Goal: Information Seeking & Learning: Learn about a topic

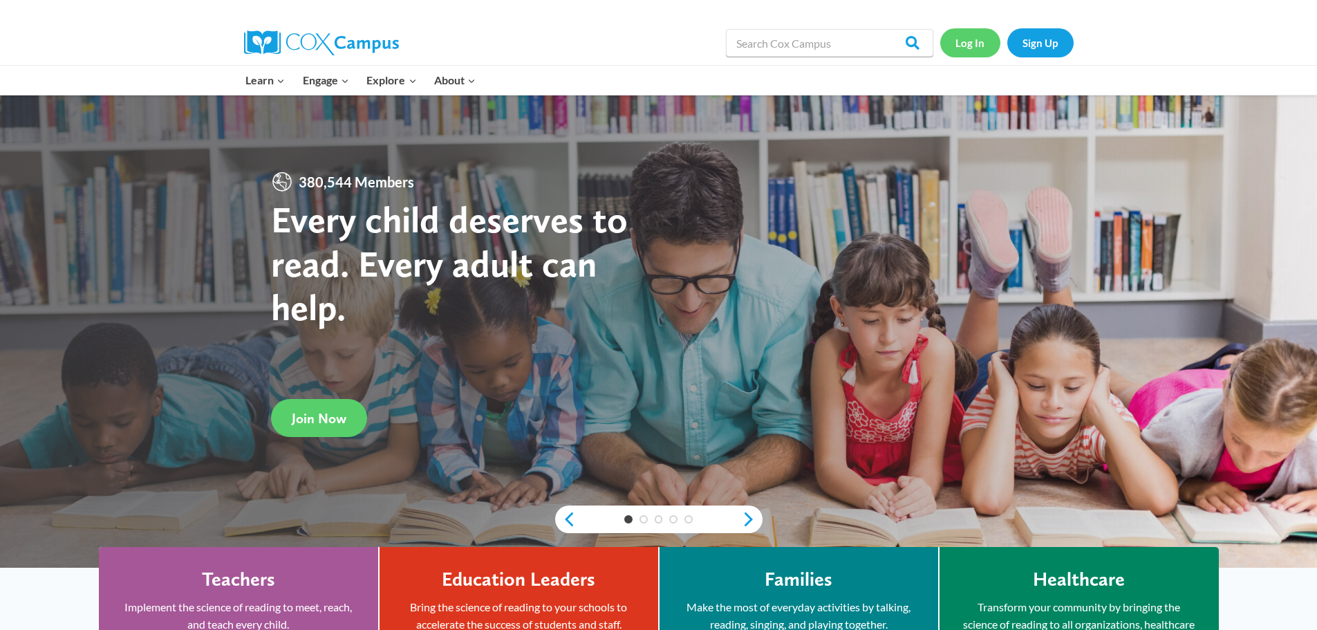
click at [966, 51] on link "Log In" at bounding box center [970, 42] width 60 height 28
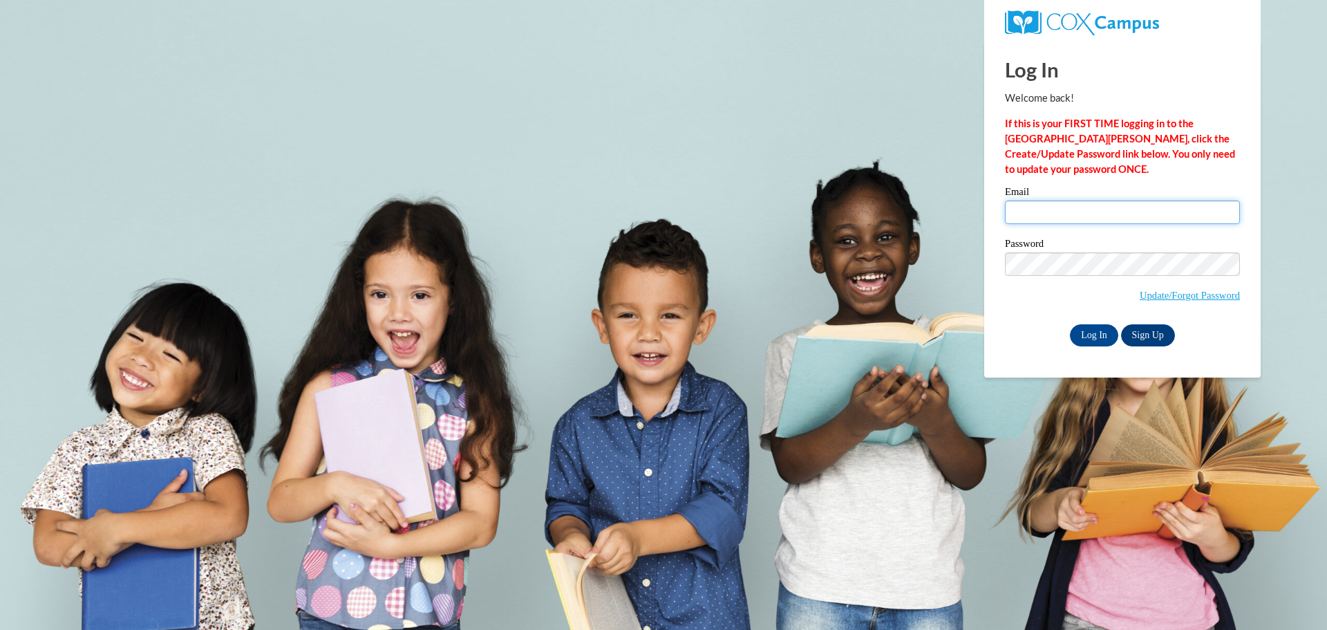
drag, startPoint x: 1059, startPoint y: 209, endPoint x: 1070, endPoint y: 227, distance: 20.9
click at [1059, 209] on input "Email" at bounding box center [1122, 213] width 235 height 24
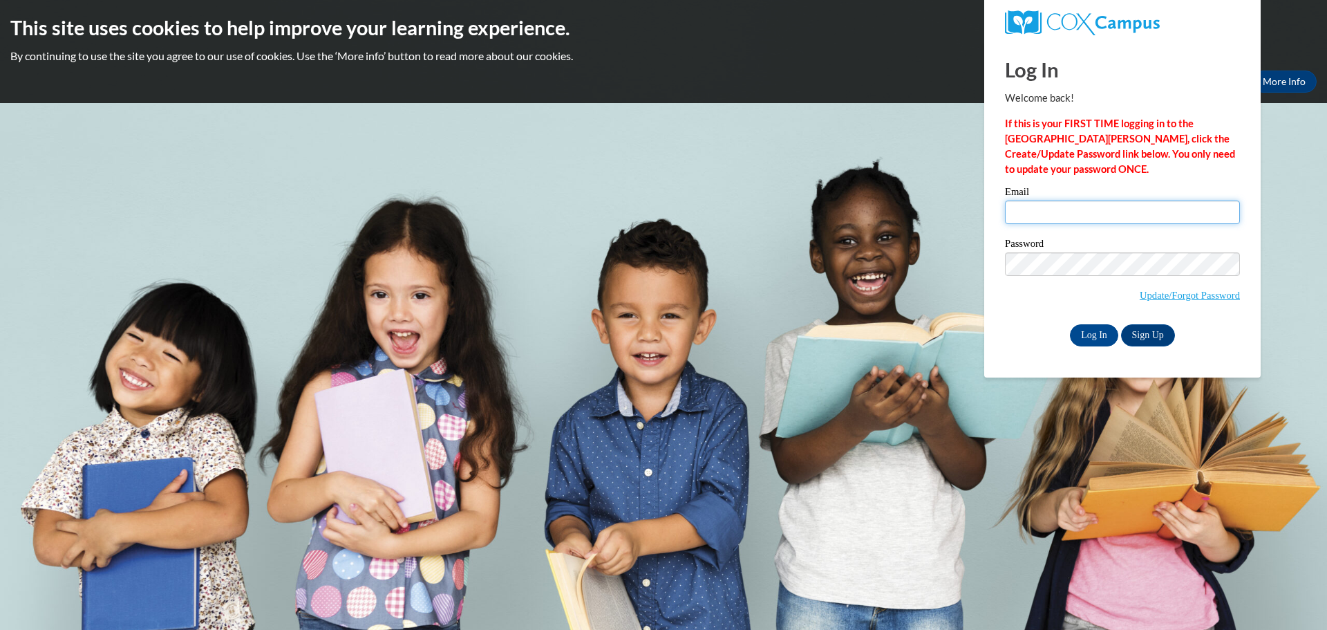
type input "[PERSON_NAME][EMAIL_ADDRESS][PERSON_NAME][DOMAIN_NAME]"
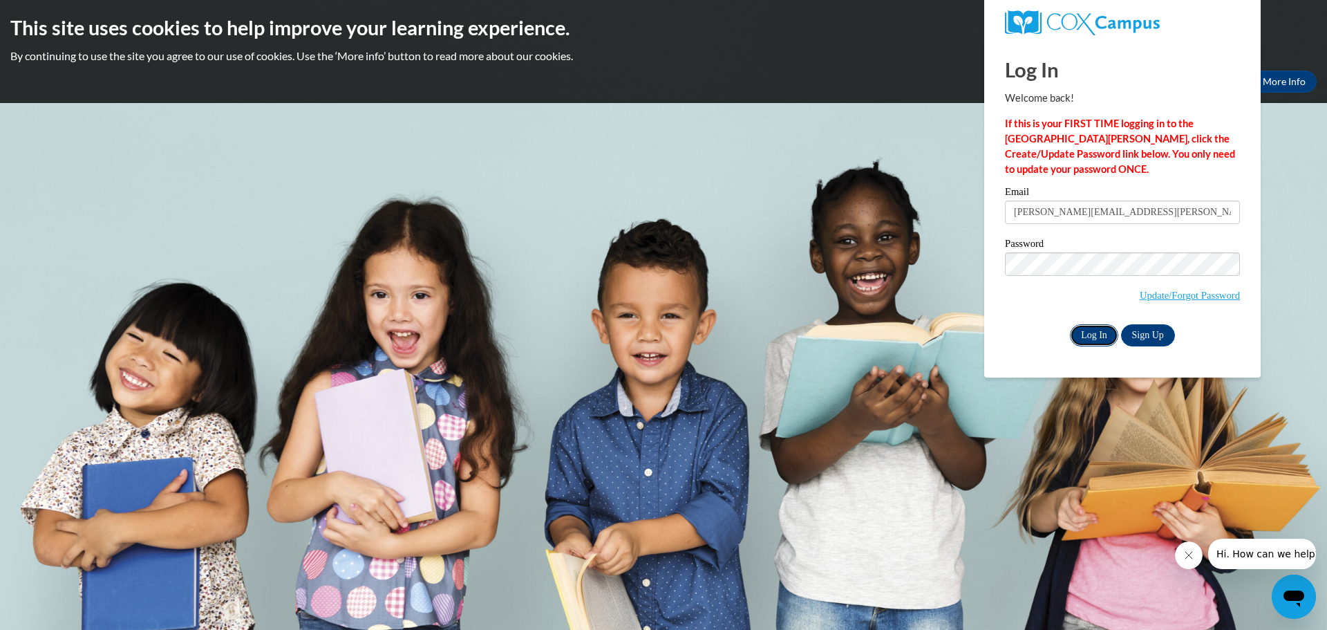
click at [1093, 337] on input "Log In" at bounding box center [1094, 335] width 48 height 22
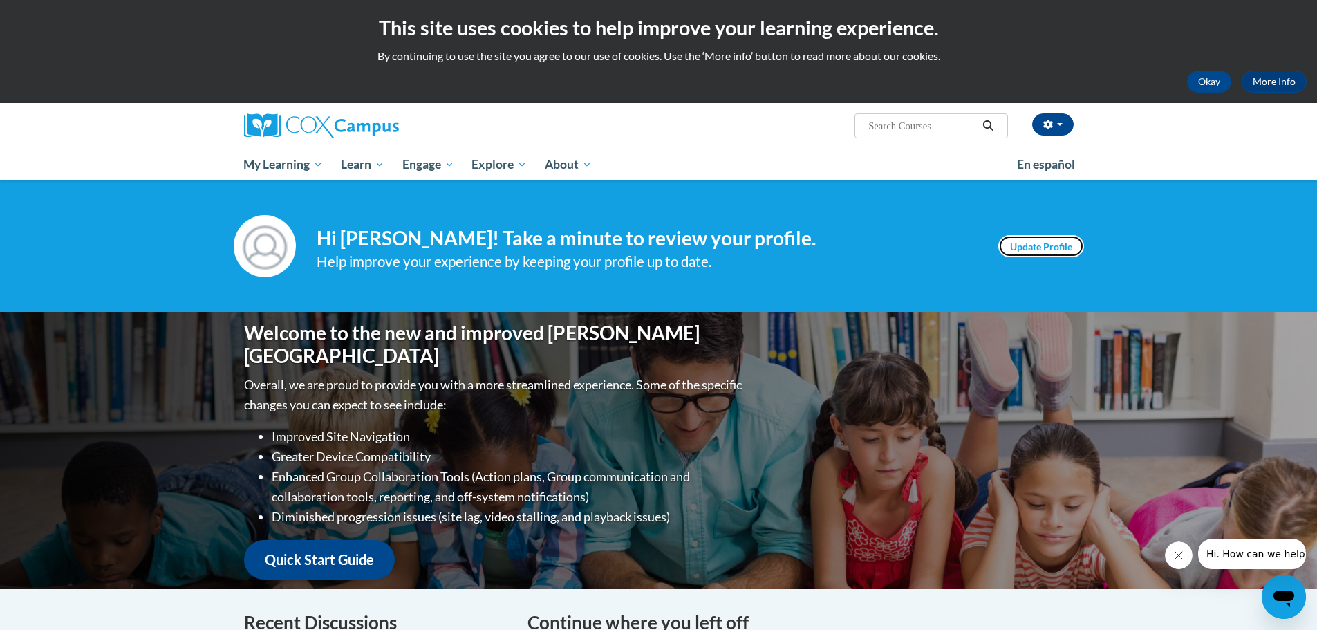
click at [1060, 249] on link "Update Profile" at bounding box center [1041, 246] width 86 height 22
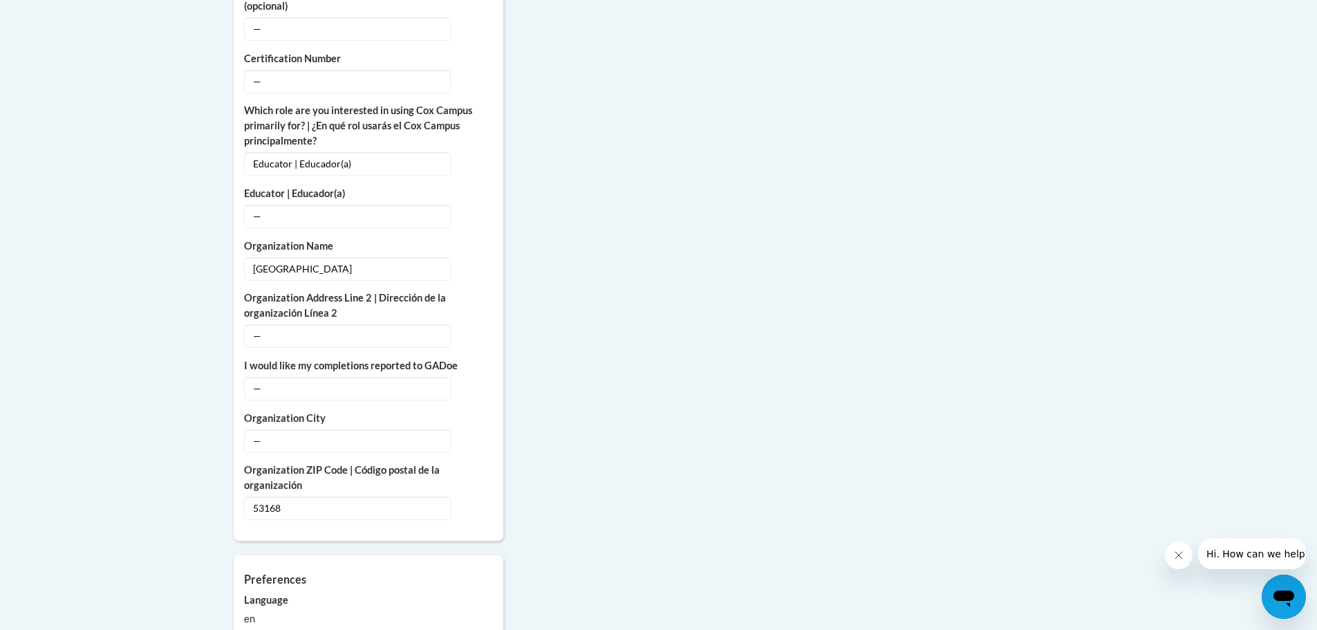
scroll to position [899, 0]
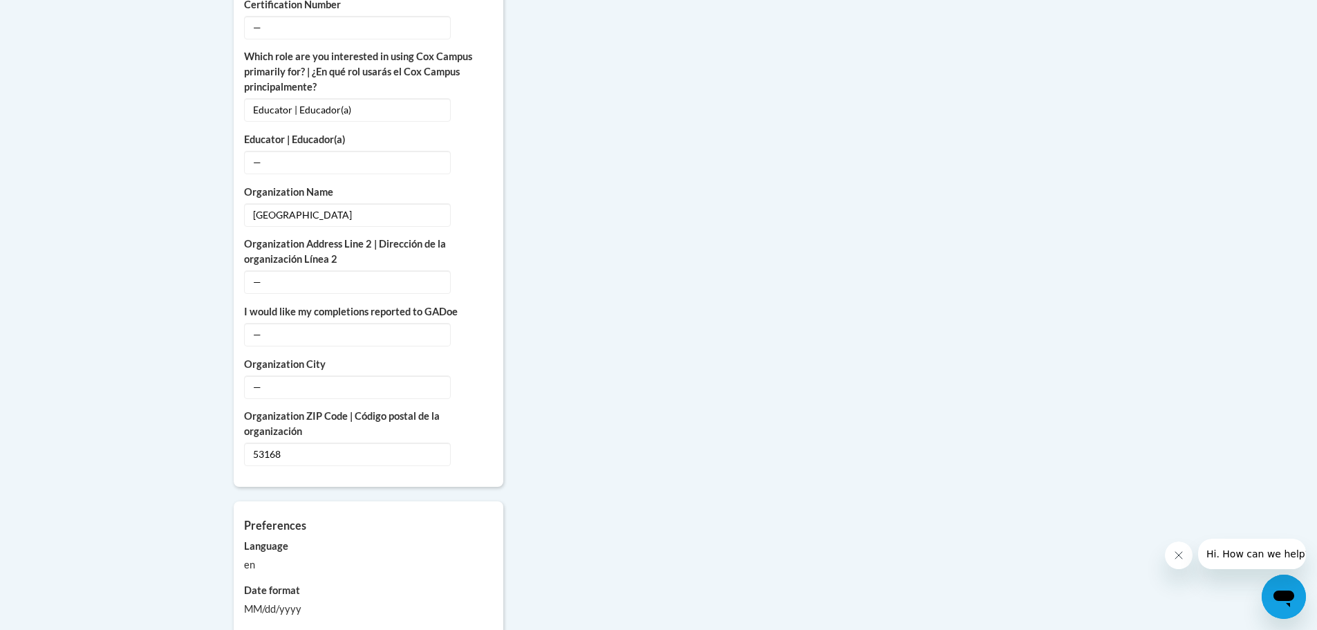
click at [1170, 558] on button "Close message from company" at bounding box center [1178, 555] width 28 height 28
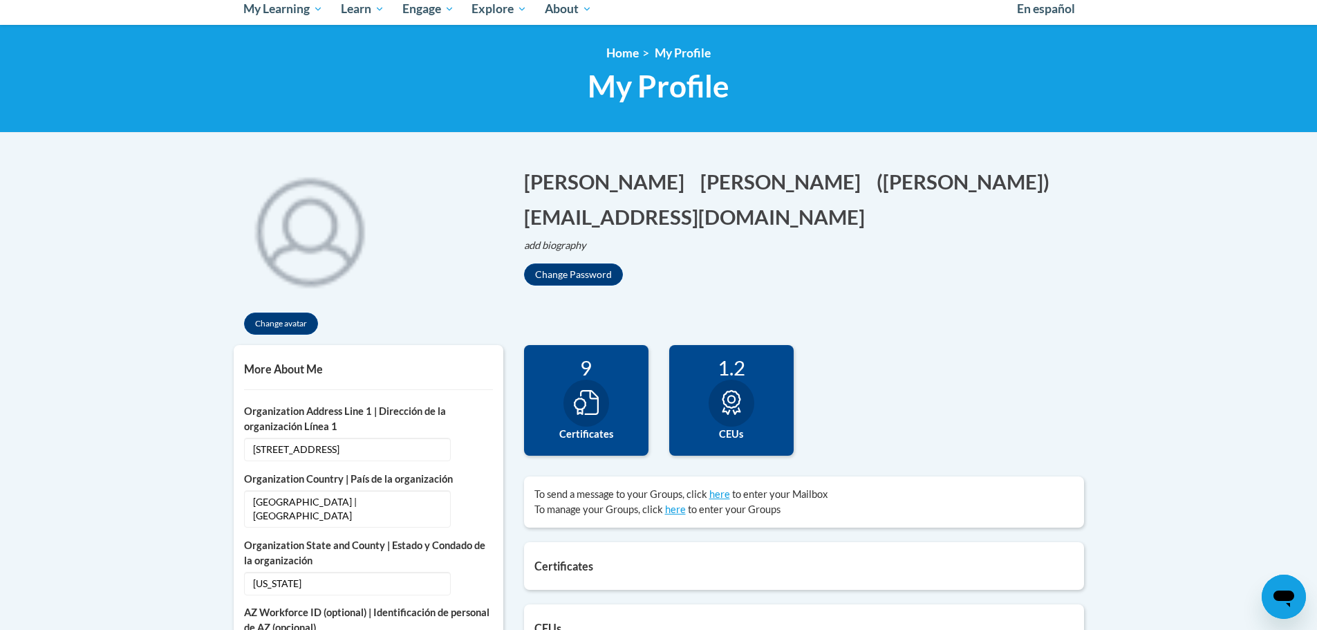
scroll to position [0, 0]
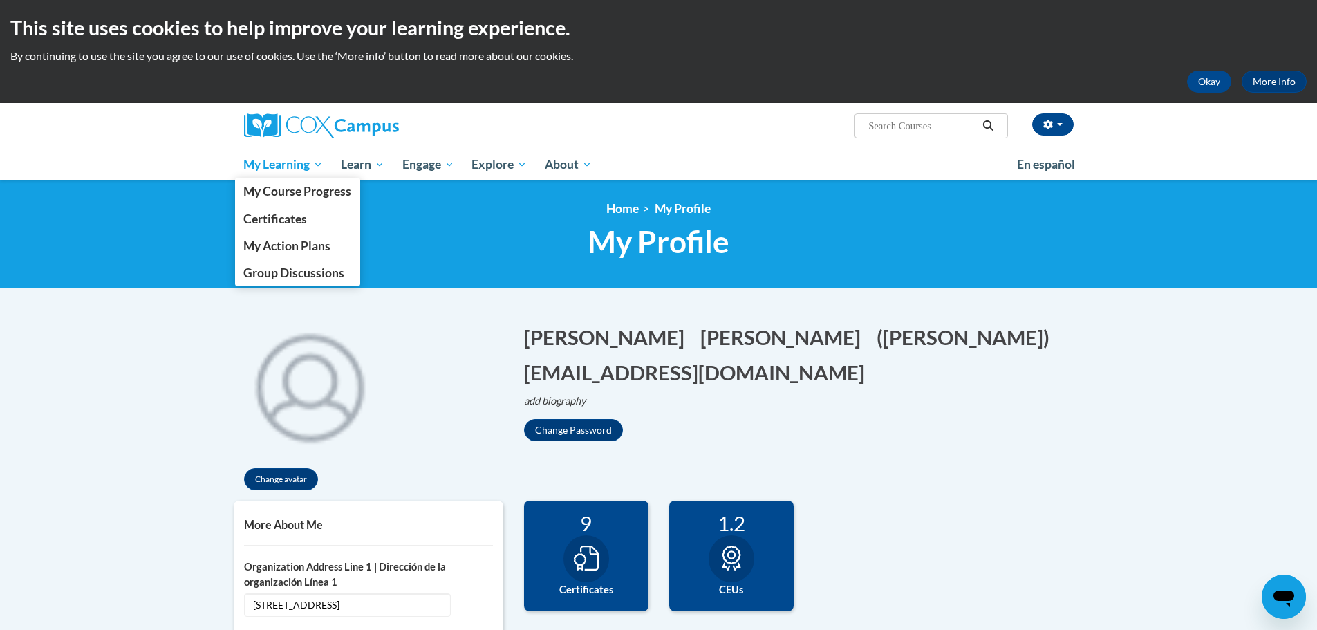
click at [269, 160] on span "My Learning" at bounding box center [283, 164] width 80 height 17
click at [299, 194] on span "My Course Progress" at bounding box center [297, 191] width 108 height 15
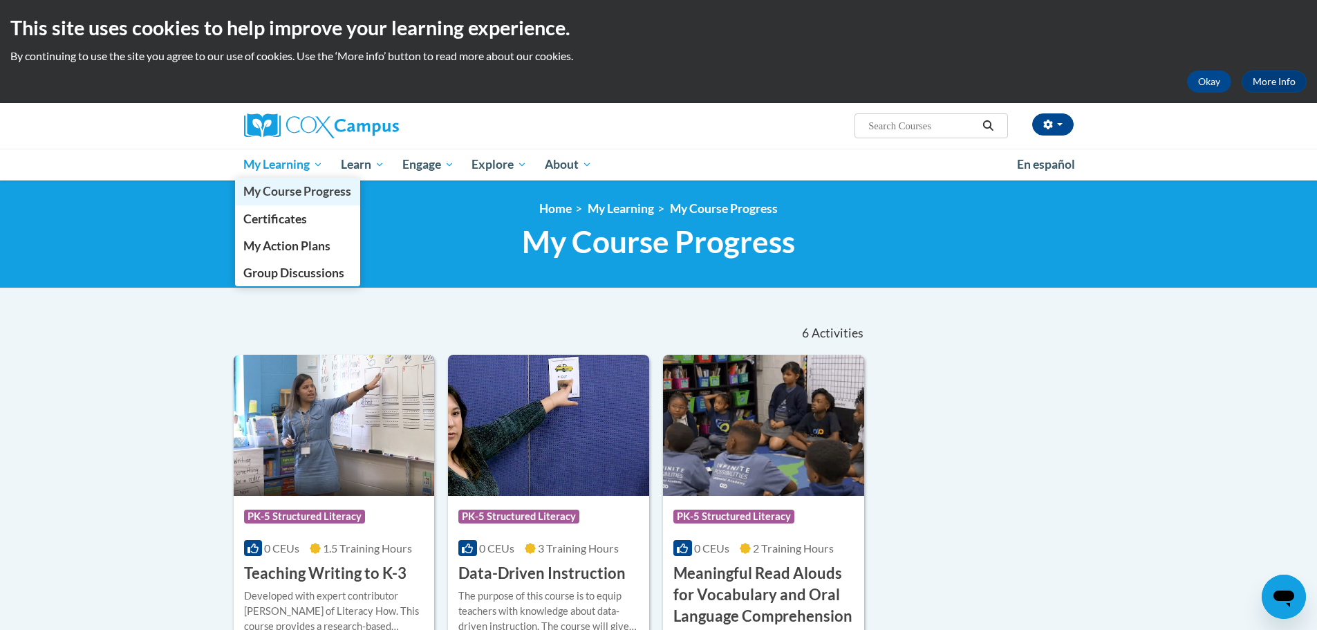
click at [271, 191] on span "My Course Progress" at bounding box center [297, 191] width 108 height 15
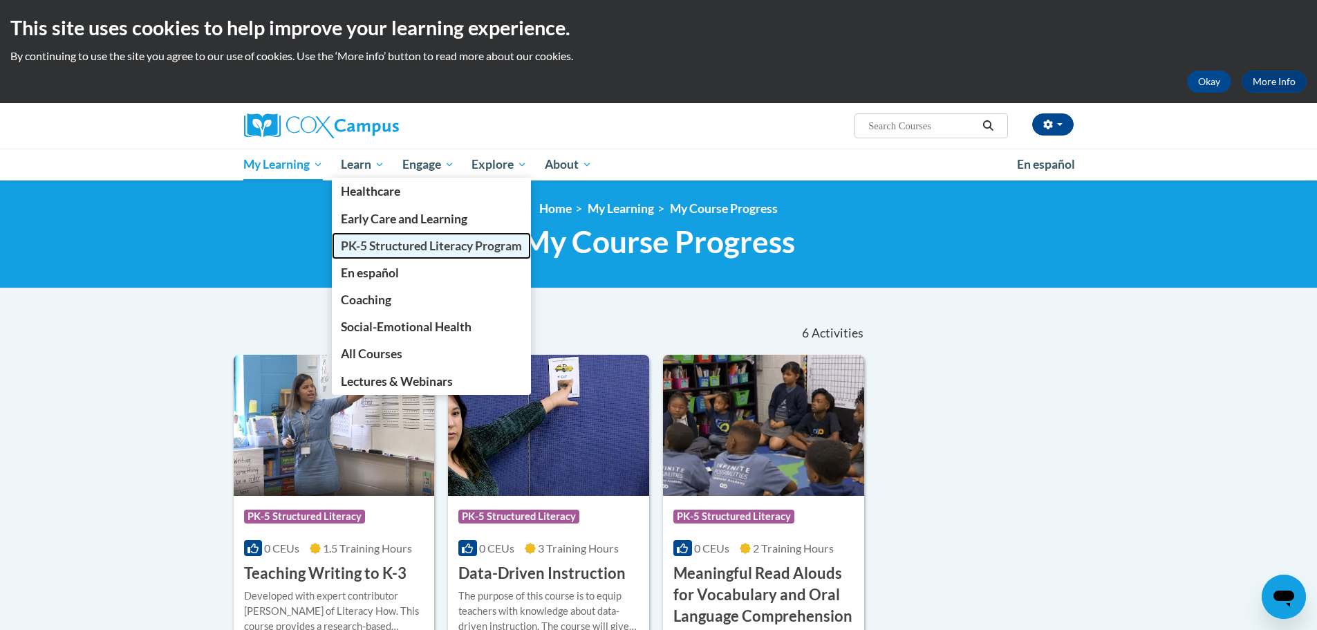
click at [369, 248] on span "PK-5 Structured Literacy Program" at bounding box center [431, 246] width 181 height 15
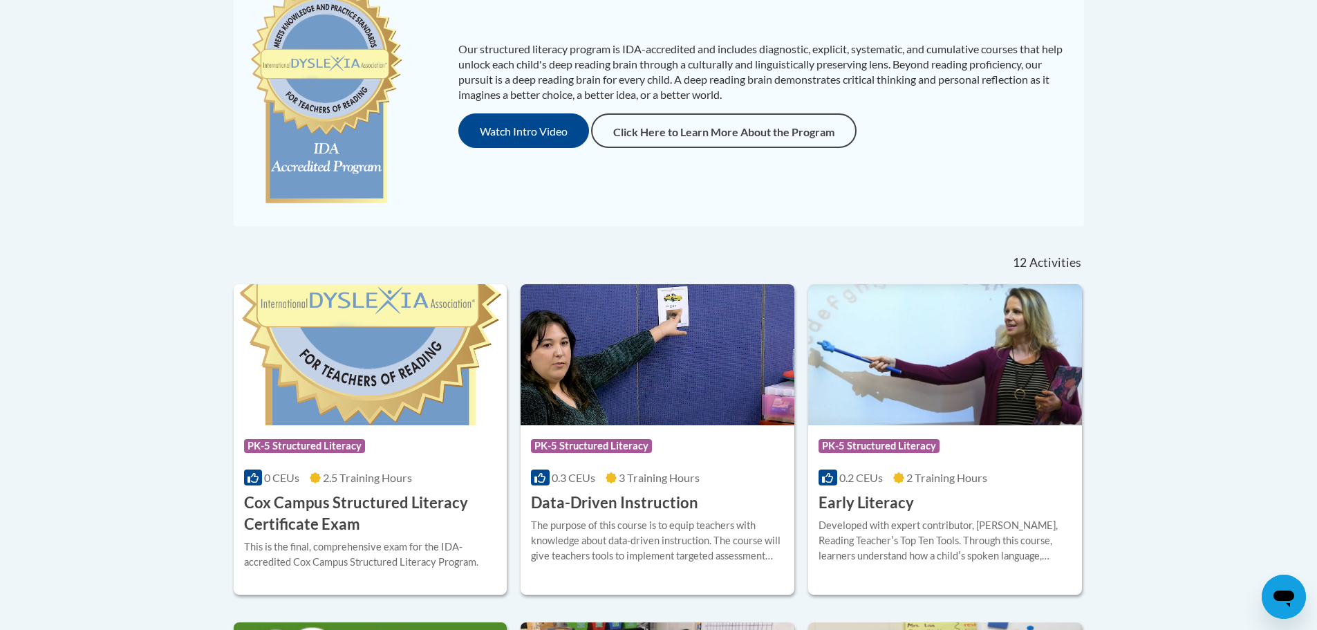
scroll to position [346, 0]
